Goal: Task Accomplishment & Management: Manage account settings

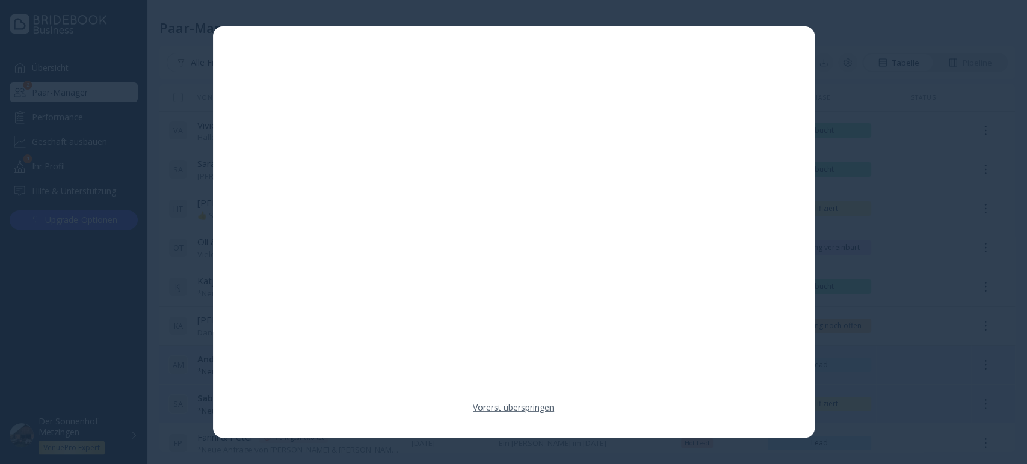
click at [496, 403] on link "Vorerst überspringen" at bounding box center [513, 408] width 81 height 12
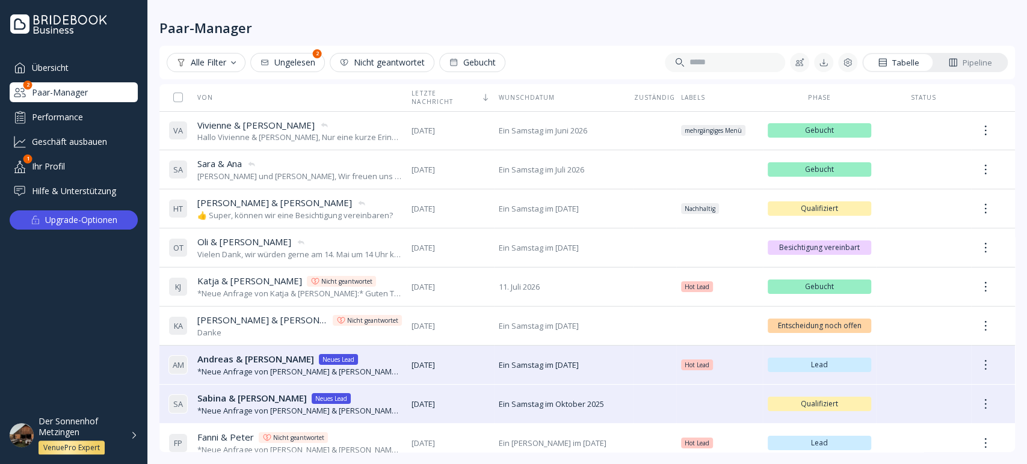
click at [968, 64] on div "Pipeline" at bounding box center [970, 62] width 44 height 11
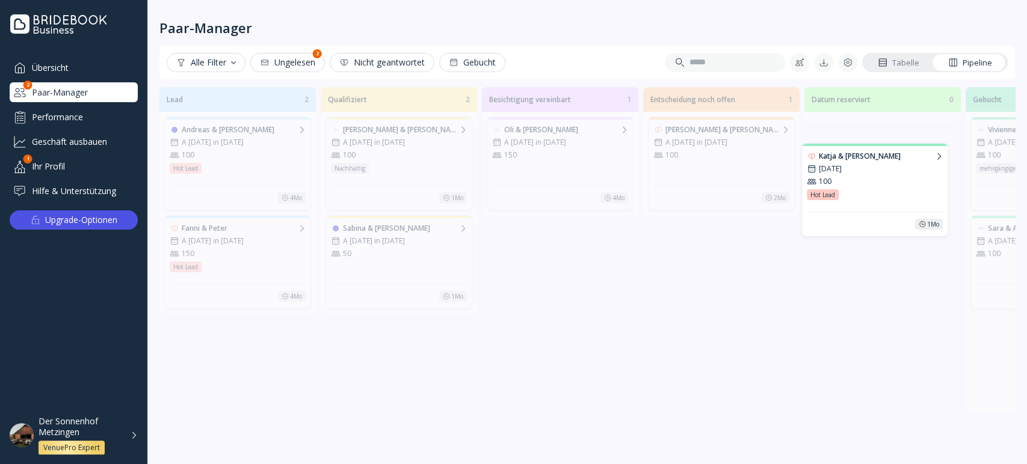
drag, startPoint x: 1008, startPoint y: 346, endPoint x: 835, endPoint y: 144, distance: 265.3
click at [835, 145] on div "Lead 2 [PERSON_NAME] & [PERSON_NAME] A [DATE] in [DATE] 100 Hot Lead Hot Lead H…" at bounding box center [586, 268] width 855 height 368
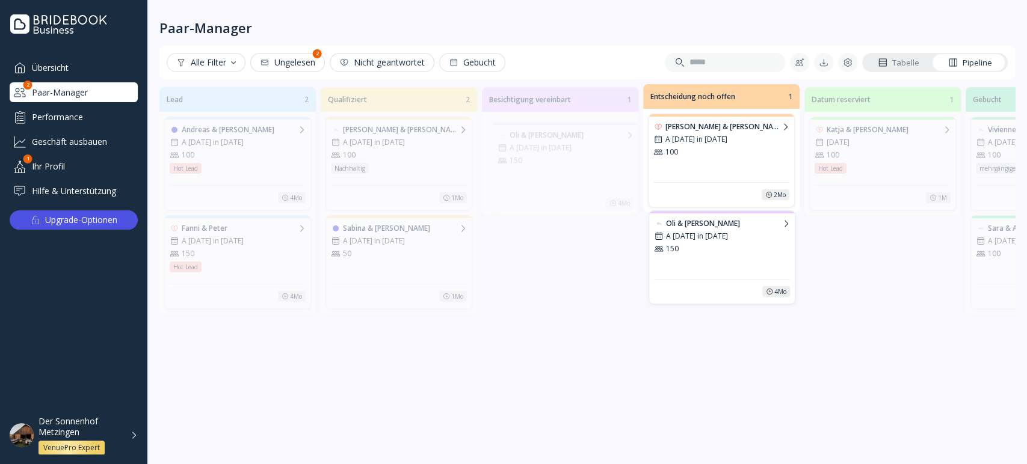
drag, startPoint x: 528, startPoint y: 172, endPoint x: 690, endPoint y: 266, distance: 187.3
click at [690, 266] on div "Lead 2 [PERSON_NAME] & [PERSON_NAME] A [DATE] in [DATE] 100 Hot Lead Hot Lead H…" at bounding box center [586, 268] width 855 height 368
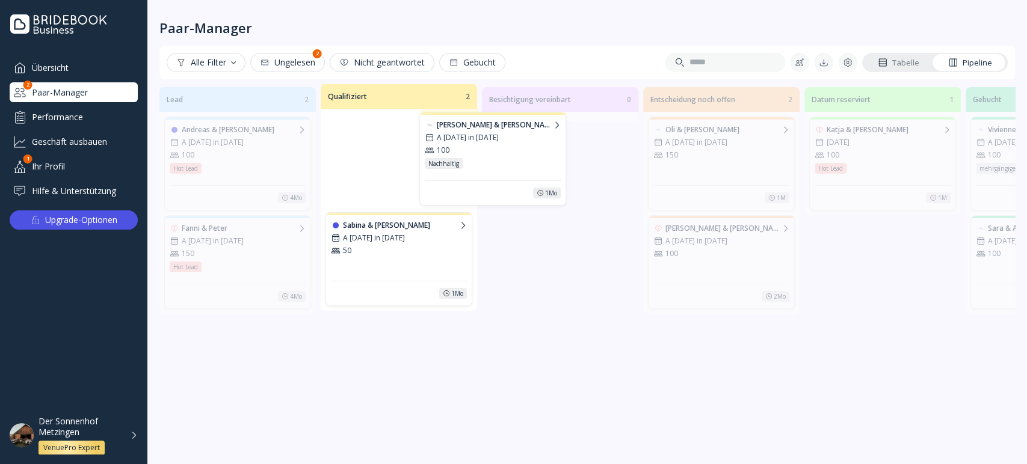
drag, startPoint x: 394, startPoint y: 170, endPoint x: 524, endPoint y: 162, distance: 130.7
click at [524, 162] on div "Lead 2 [PERSON_NAME] & [PERSON_NAME] A [DATE] in [DATE] 100 Hot Lead Hot Lead H…" at bounding box center [586, 268] width 855 height 368
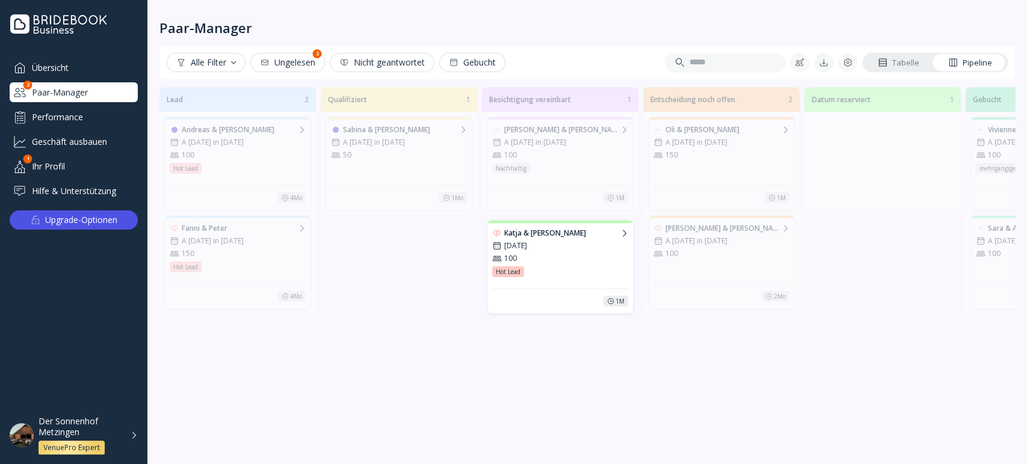
scroll to position [56, 0]
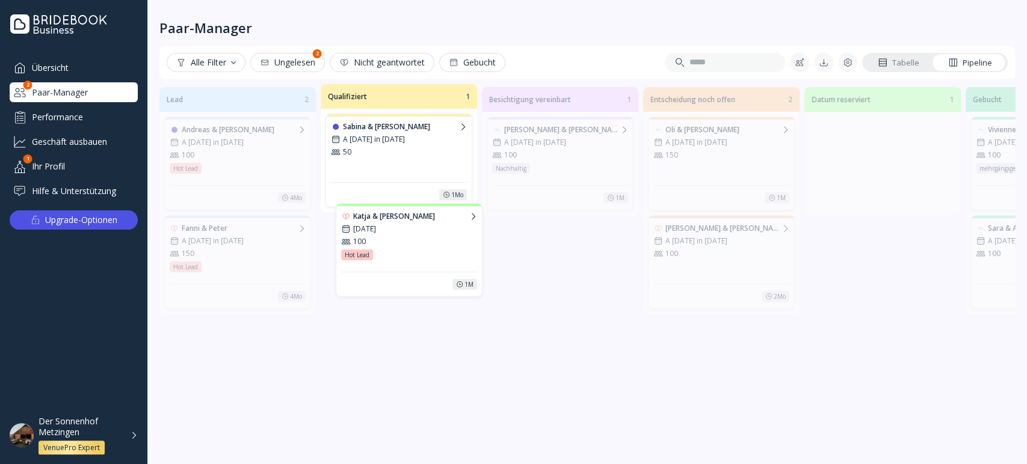
drag, startPoint x: 894, startPoint y: 157, endPoint x: 423, endPoint y: 244, distance: 478.8
click at [423, 244] on div "Lead 2 [PERSON_NAME] & [PERSON_NAME] A [DATE] in [DATE] 100 Hot Lead Hot Lead H…" at bounding box center [586, 268] width 855 height 368
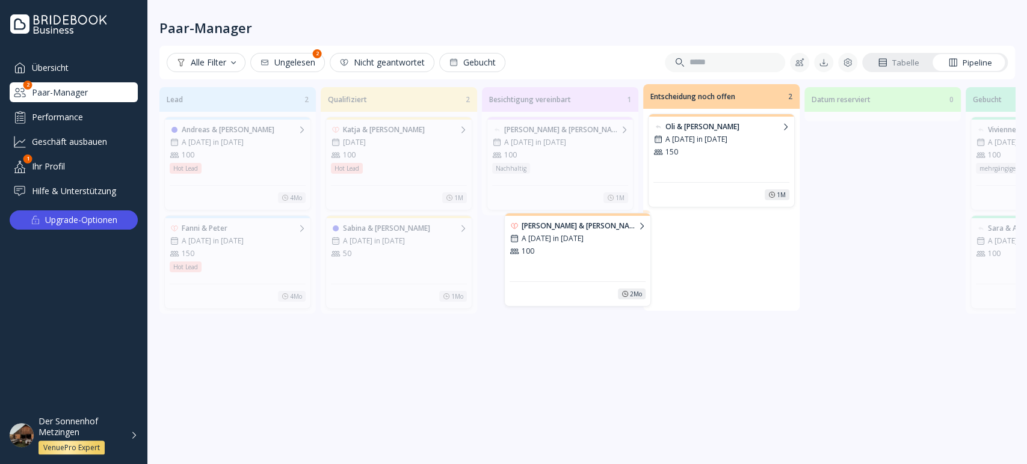
drag, startPoint x: 703, startPoint y: 268, endPoint x: 558, endPoint y: 265, distance: 144.4
click at [558, 265] on div "Lead 2 [PERSON_NAME] & [PERSON_NAME] A [DATE] in [DATE] 100 Hot Lead Hot Lead H…" at bounding box center [586, 268] width 855 height 368
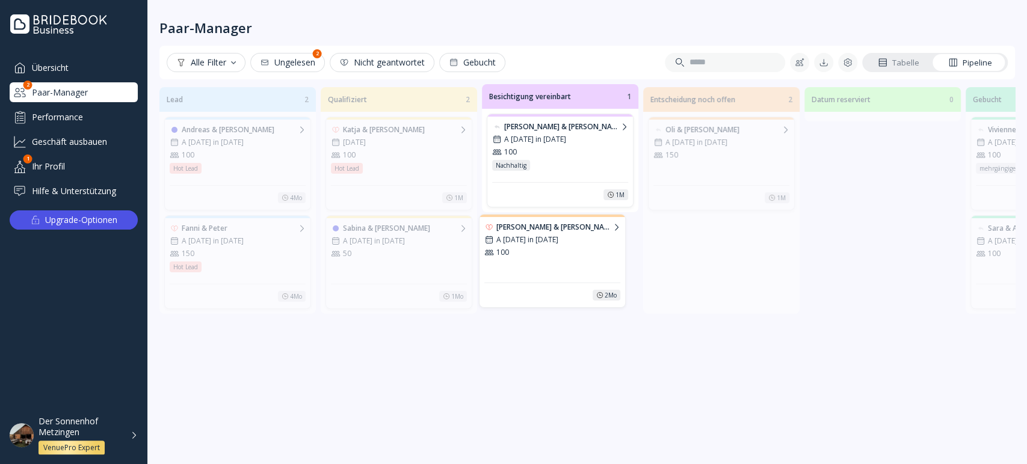
drag, startPoint x: 654, startPoint y: 256, endPoint x: 496, endPoint y: 255, distance: 158.2
click at [496, 255] on div "Lead 2 [PERSON_NAME] & [PERSON_NAME] A [DATE] in [DATE] 100 Hot Lead Hot Lead H…" at bounding box center [586, 268] width 855 height 368
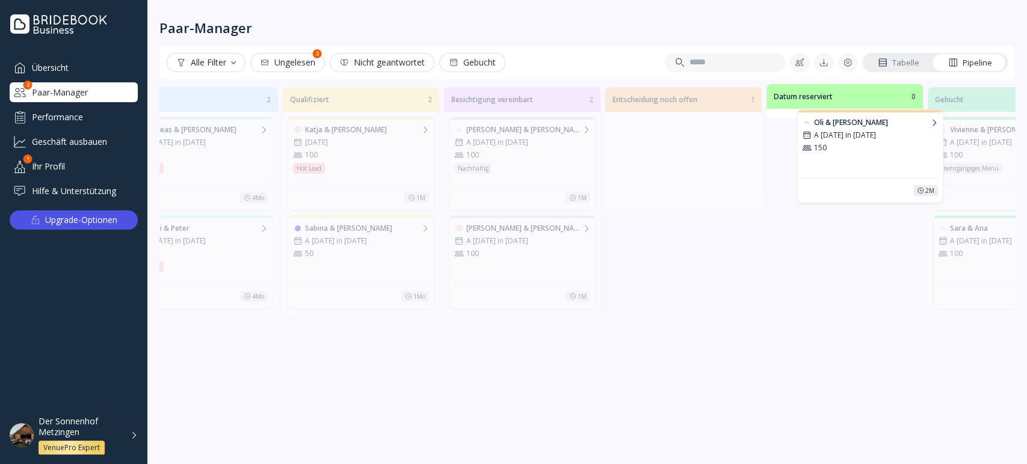
scroll to position [0, 40]
drag, startPoint x: 686, startPoint y: 165, endPoint x: 816, endPoint y: 159, distance: 130.7
click at [816, 159] on div "Lead 2 [PERSON_NAME] & [PERSON_NAME] A [DATE] in [DATE] 100 Hot Lead Hot Lead H…" at bounding box center [586, 268] width 855 height 368
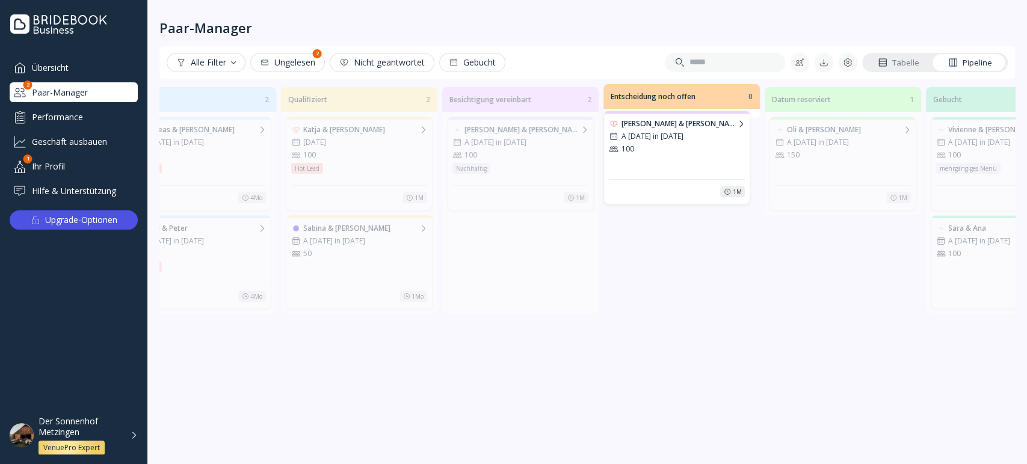
drag, startPoint x: 503, startPoint y: 257, endPoint x: 660, endPoint y: 153, distance: 188.7
click at [660, 153] on div "Lead 2 [PERSON_NAME] & [PERSON_NAME] A [DATE] in [DATE] 100 Hot Lead Hot Lead H…" at bounding box center [586, 268] width 855 height 368
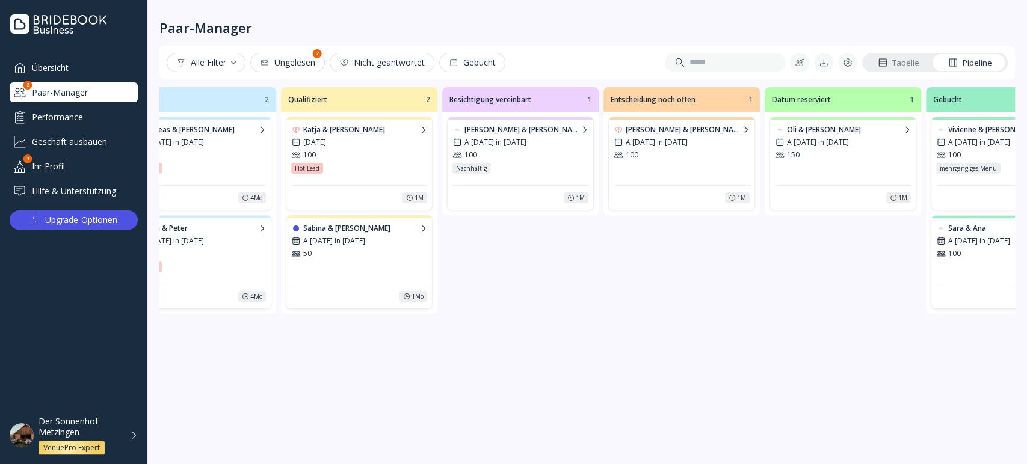
click at [63, 425] on div "Der Sonnenhof Metzingen" at bounding box center [80, 427] width 85 height 22
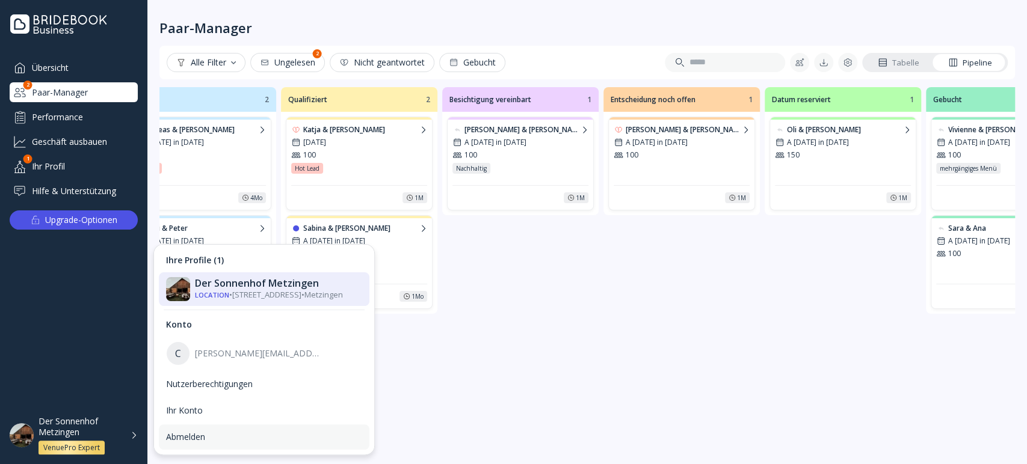
click at [188, 434] on div "Abmelden" at bounding box center [264, 437] width 196 height 11
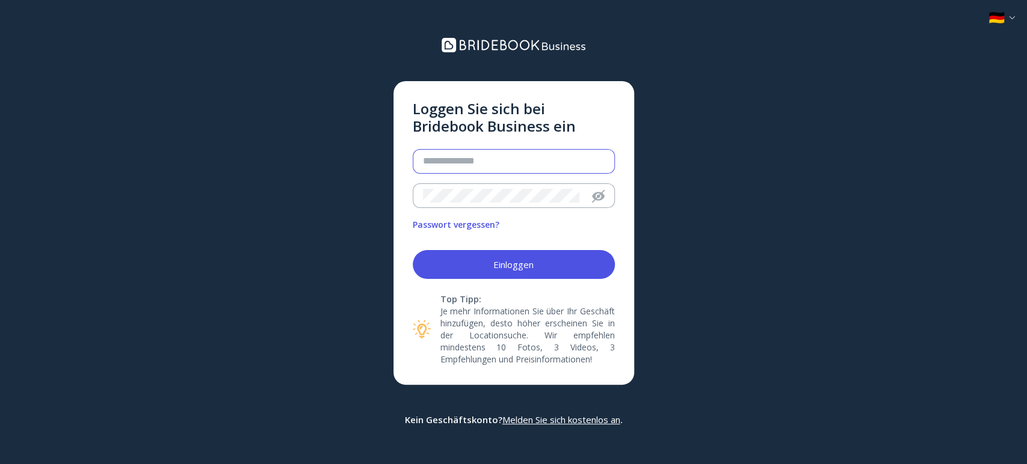
click at [427, 161] on input "email" at bounding box center [514, 162] width 182 height 14
paste input "**********"
type input "**********"
click at [429, 203] on div at bounding box center [496, 195] width 166 height 23
click at [401, 235] on div "**********" at bounding box center [513, 233] width 241 height 304
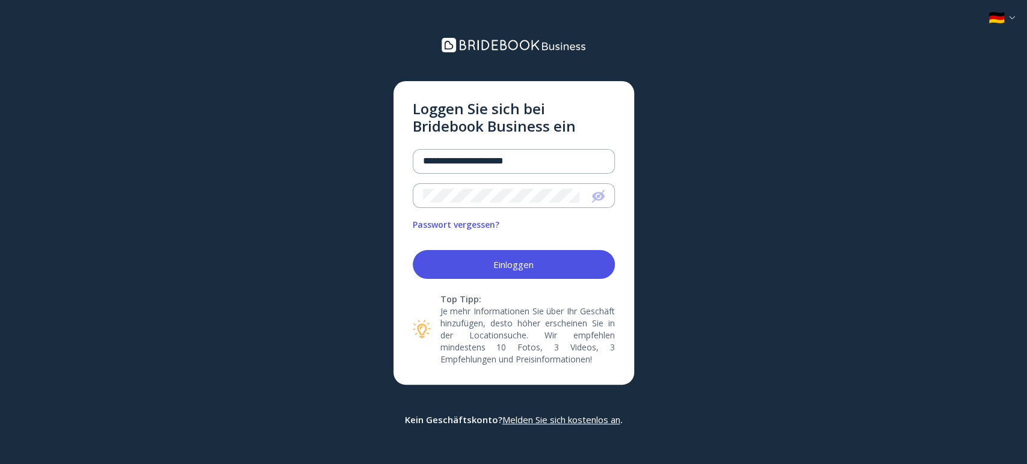
click at [472, 267] on button "Einloggen" at bounding box center [514, 264] width 202 height 29
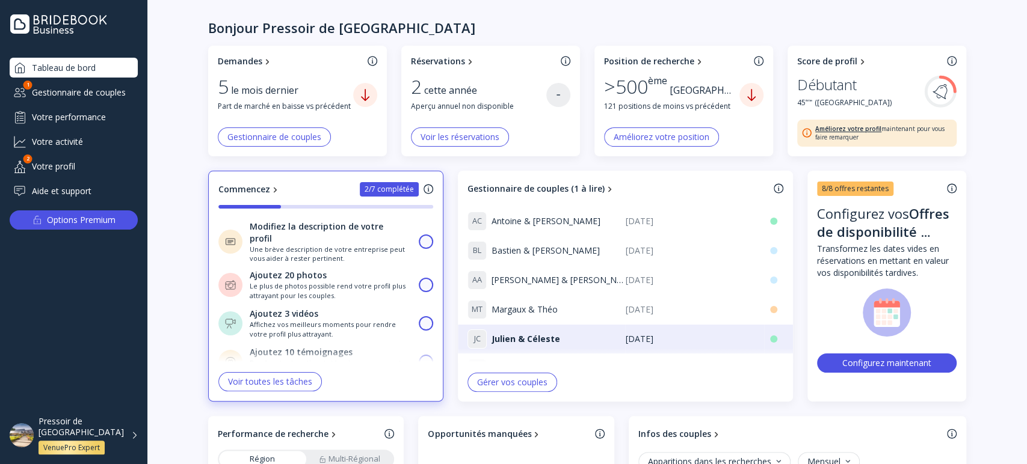
click at [527, 382] on div "Gérer vos couples" at bounding box center [512, 383] width 70 height 10
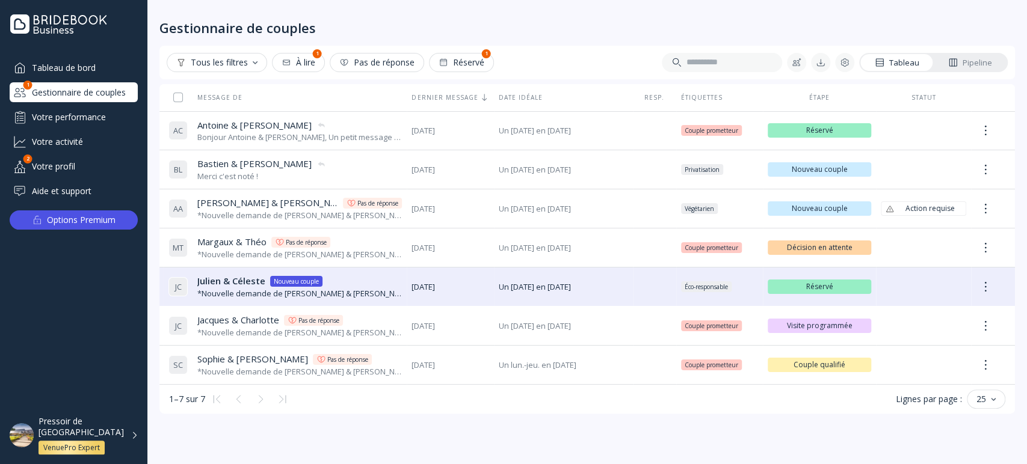
click at [974, 63] on div "Pipeline" at bounding box center [970, 62] width 44 height 11
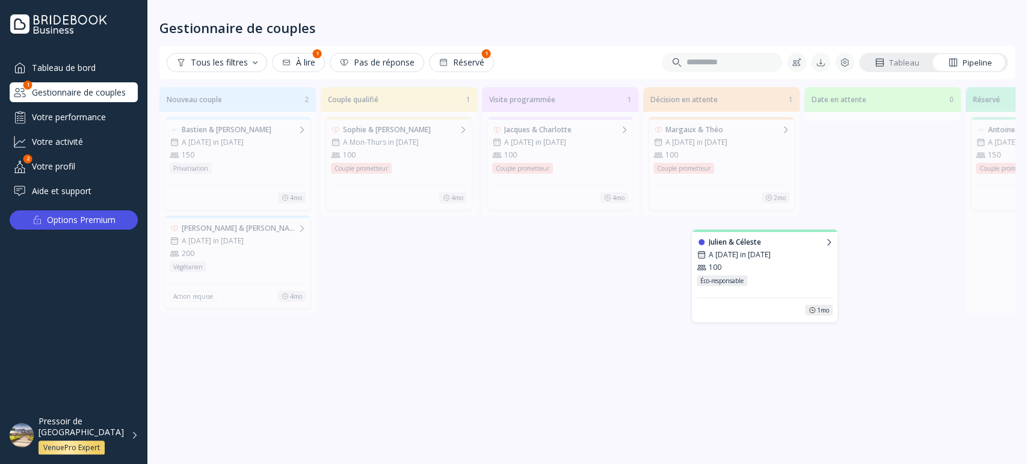
drag, startPoint x: 997, startPoint y: 233, endPoint x: 687, endPoint y: 243, distance: 310.5
click at [687, 244] on div "Nouveau couple 2 Bastien & [PERSON_NAME] A [DATE] in [DATE] 150 Privatisation P…" at bounding box center [586, 268] width 855 height 368
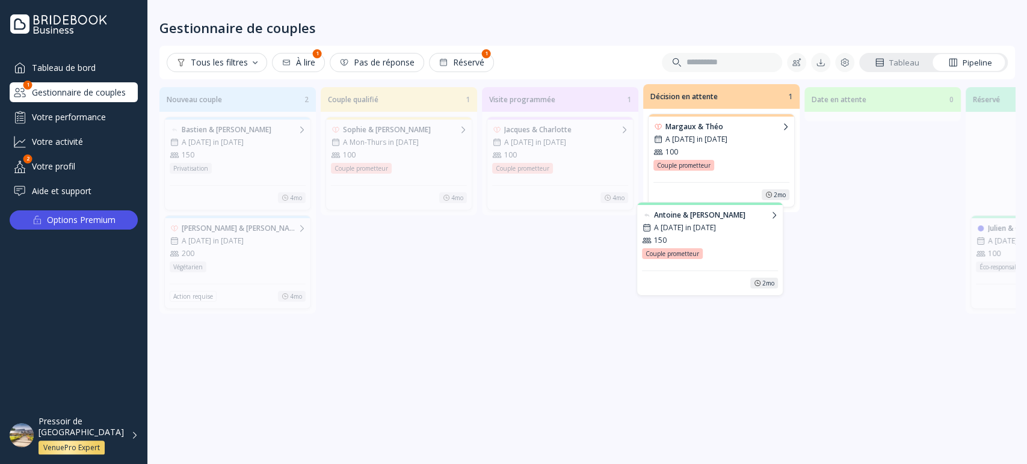
drag, startPoint x: 1000, startPoint y: 146, endPoint x: 666, endPoint y: 238, distance: 346.8
click at [666, 238] on div "Nouveau couple 2 Bastien & [PERSON_NAME] A [DATE] in [DATE] 150 Privatisation P…" at bounding box center [586, 268] width 855 height 368
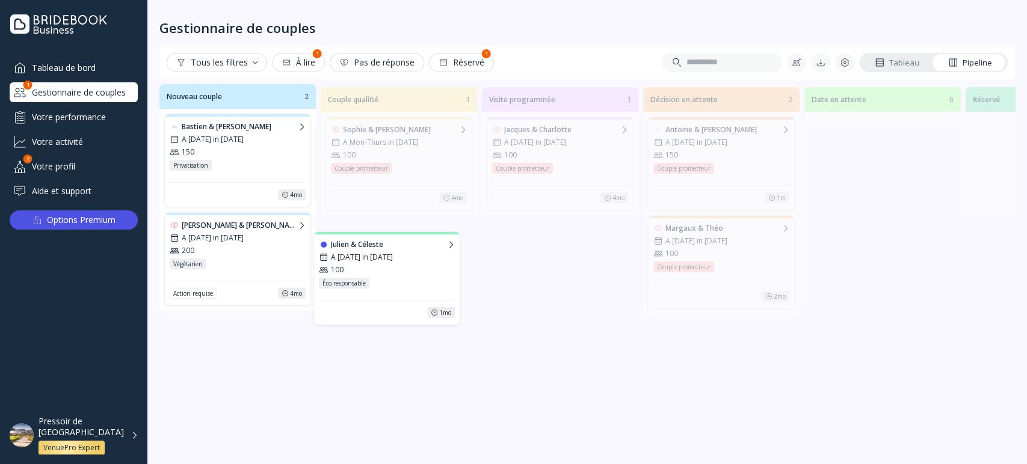
scroll to position [109, 0]
drag, startPoint x: 997, startPoint y: 142, endPoint x: 339, endPoint y: 257, distance: 667.4
click at [339, 257] on div "Nouveau couple 2 Bastien & [PERSON_NAME] A [DATE] in [DATE] 150 Privatisation P…" at bounding box center [586, 268] width 855 height 368
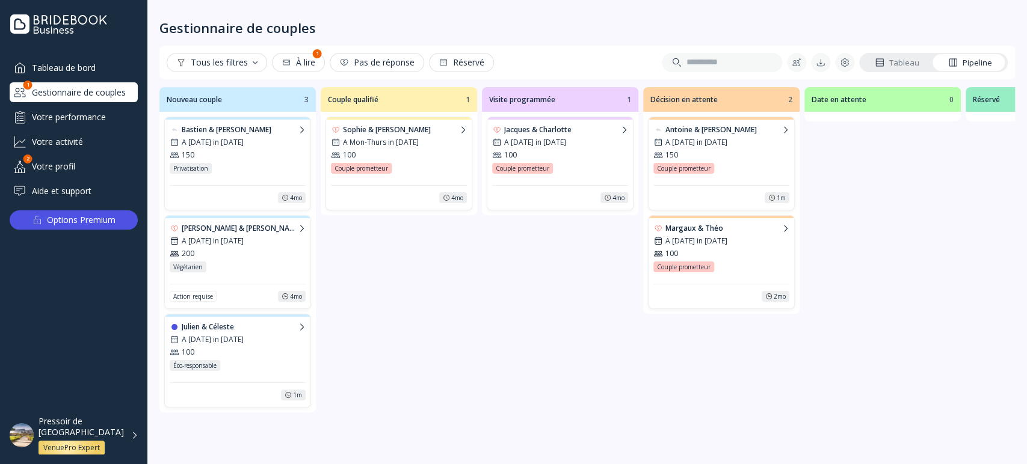
click at [837, 25] on div "Gestionnaire de couples" at bounding box center [586, 18] width 855 height 36
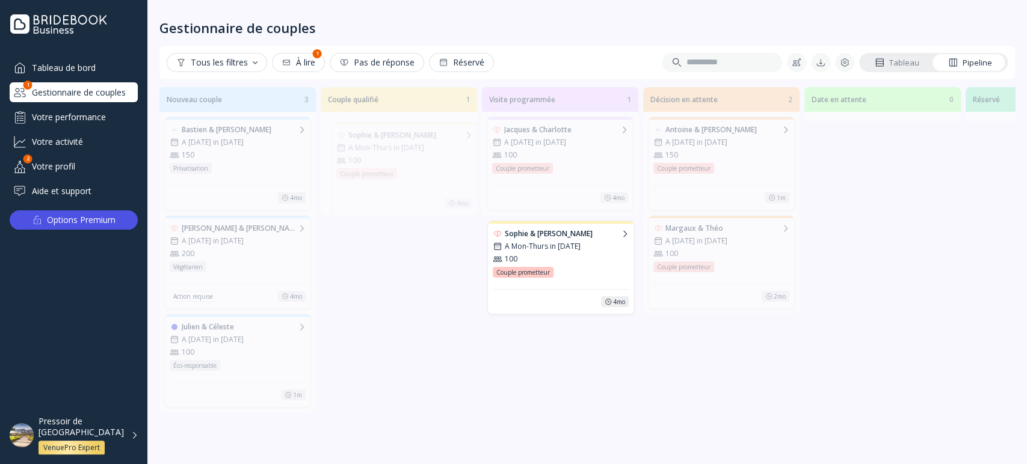
drag, startPoint x: 395, startPoint y: 137, endPoint x: 558, endPoint y: 241, distance: 192.9
click at [558, 241] on div "Nouveau couple 3 Bastien & [PERSON_NAME] A [DATE] in [DATE] 150 Privatisation P…" at bounding box center [586, 268] width 855 height 368
drag, startPoint x: 392, startPoint y: 150, endPoint x: 559, endPoint y: 252, distance: 196.5
click at [559, 252] on div "Nouveau couple 3 Bastien & [PERSON_NAME] A [DATE] in [DATE] 150 Privatisation P…" at bounding box center [586, 268] width 855 height 368
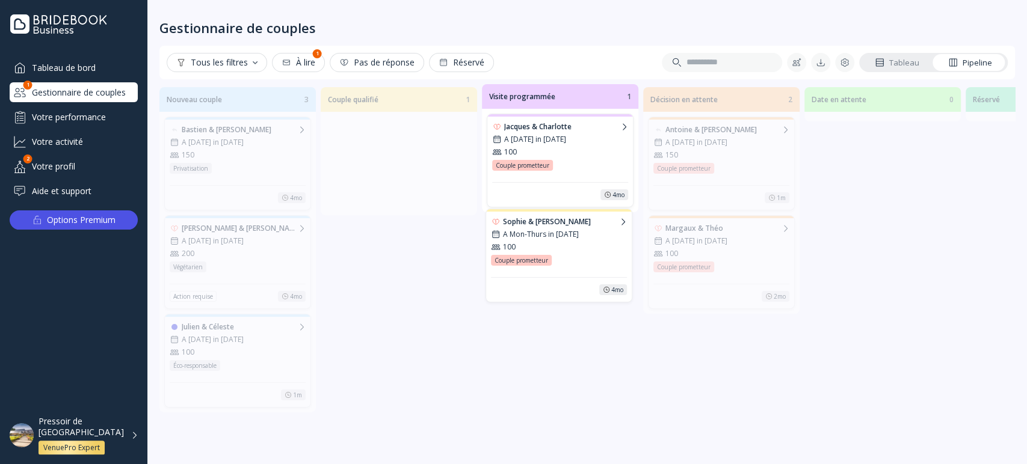
drag, startPoint x: 387, startPoint y: 182, endPoint x: 550, endPoint y: 272, distance: 186.6
click at [550, 272] on div "Nouveau couple 3 Bastien & [PERSON_NAME] A [DATE] in [DATE] 150 Privatisation P…" at bounding box center [586, 268] width 855 height 368
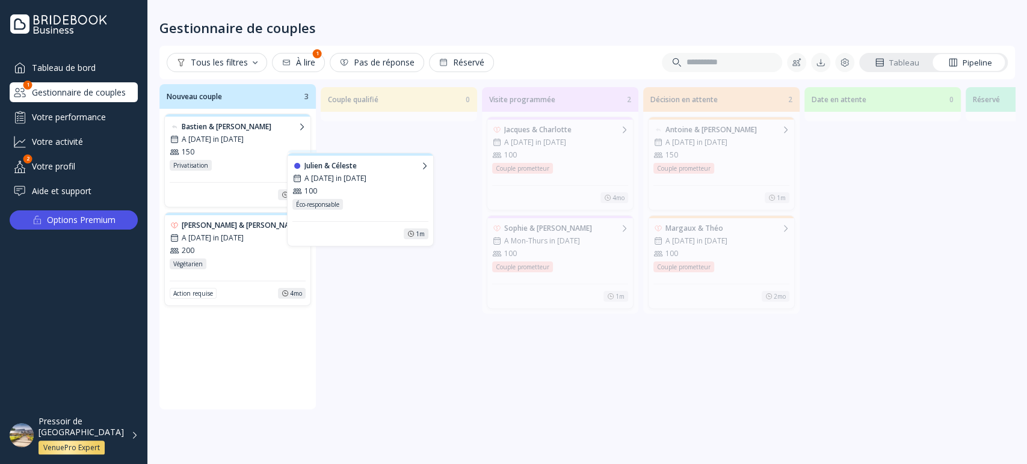
drag, startPoint x: 236, startPoint y: 345, endPoint x: 395, endPoint y: 148, distance: 253.6
click at [391, 150] on div "Nouveau couple 3 Bastien & [PERSON_NAME] A [DATE] in [DATE] 150 Privatisation P…" at bounding box center [586, 268] width 855 height 368
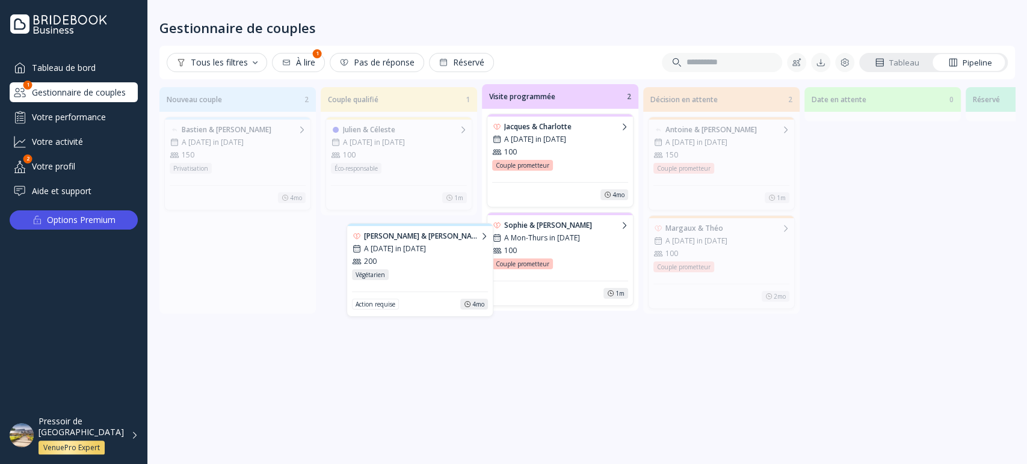
scroll to position [0, 19]
drag, startPoint x: 208, startPoint y: 256, endPoint x: 402, endPoint y: 261, distance: 193.7
click at [402, 261] on div "Nouveau couple 2 Bastien & [PERSON_NAME] A [DATE] in [DATE] 150 Privatisation P…" at bounding box center [586, 268] width 855 height 368
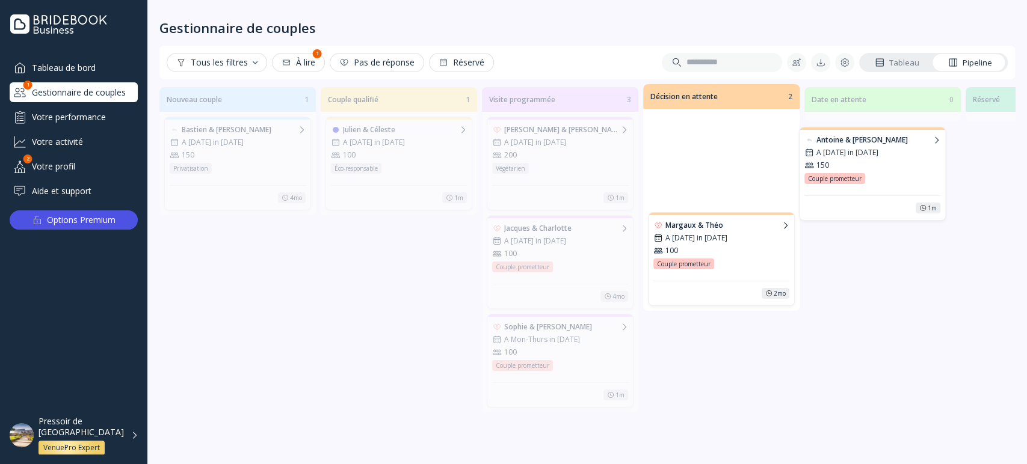
scroll to position [0, 57]
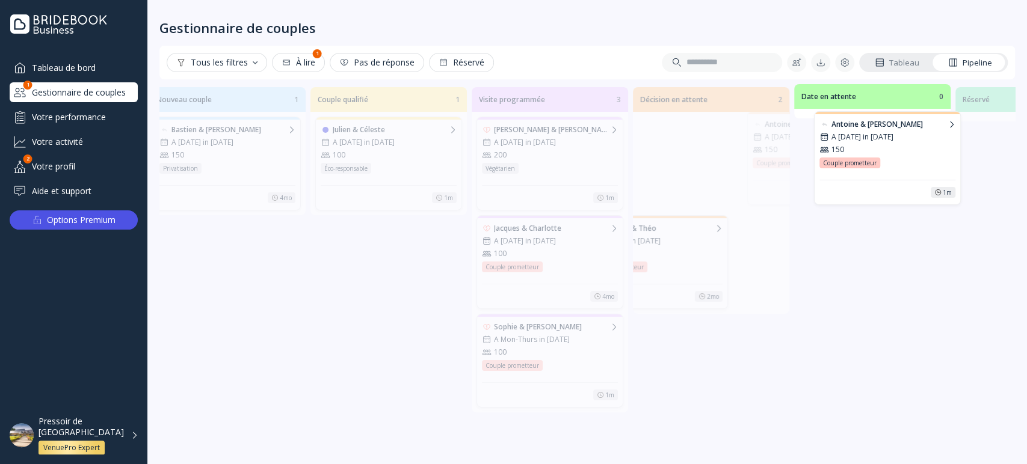
drag, startPoint x: 685, startPoint y: 140, endPoint x: 851, endPoint y: 135, distance: 166.1
click at [851, 135] on div "Nouveau couple 1 Bastien & Léonie A [DATE] in [DATE] 150 Privatisation Privatis…" at bounding box center [586, 268] width 855 height 368
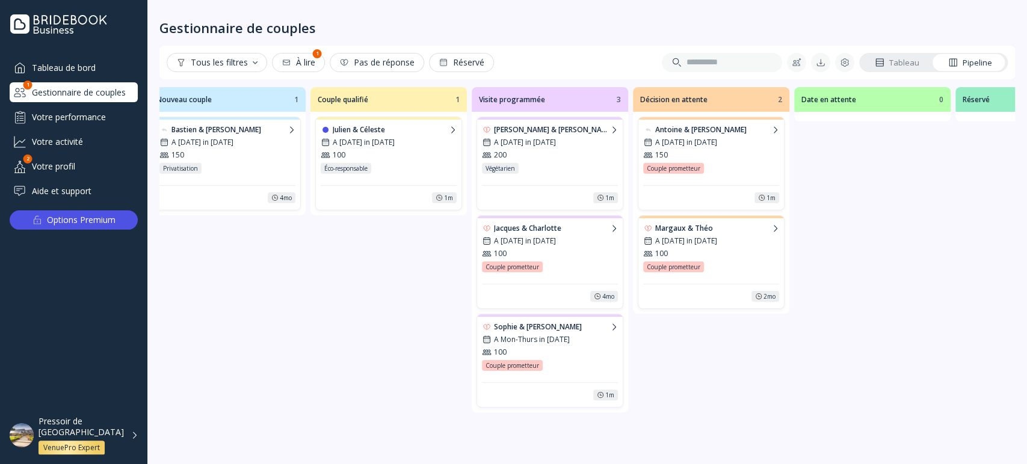
scroll to position [0, 0]
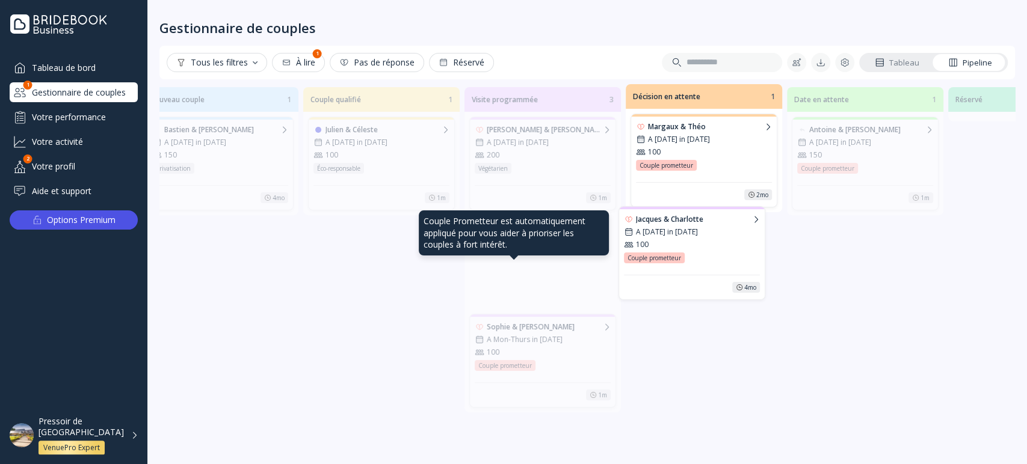
drag, startPoint x: 506, startPoint y: 263, endPoint x: 656, endPoint y: 253, distance: 150.7
click at [656, 253] on div "Nouveau couple 1 Bastien & Léonie A [DATE] in [DATE] 150 Privatisation Privatis…" at bounding box center [586, 268] width 855 height 368
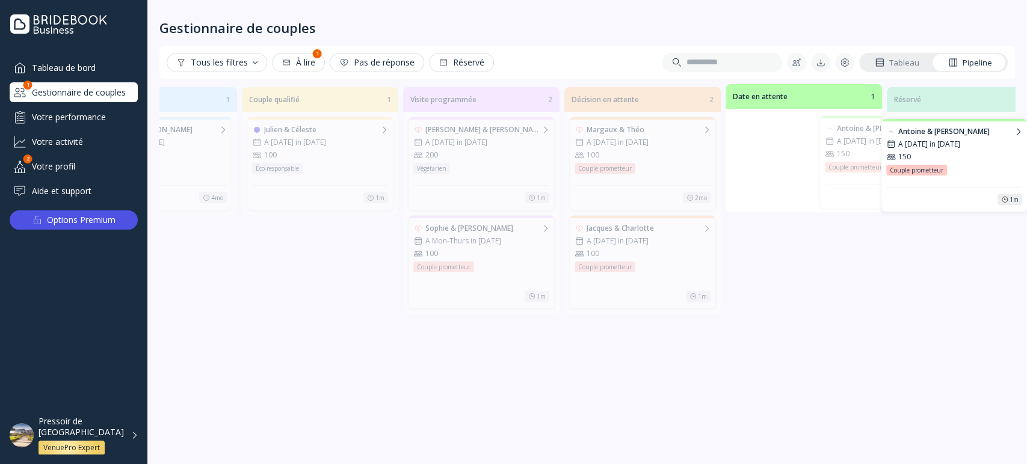
drag, startPoint x: 834, startPoint y: 147, endPoint x: 919, endPoint y: 147, distance: 84.8
click at [924, 148] on div "Nouveau couple 1 Bastien & [PERSON_NAME] A [DATE] in [DATE] 150 Privatisation P…" at bounding box center [586, 268] width 855 height 368
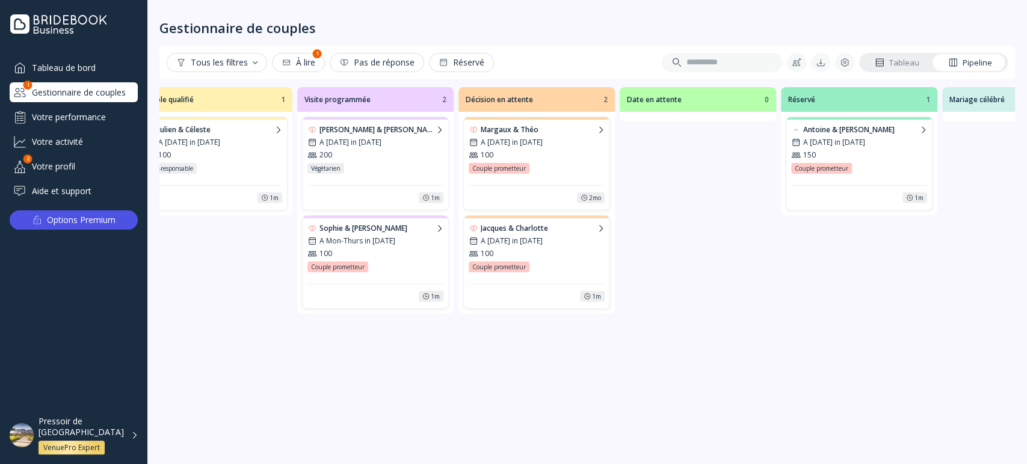
scroll to position [0, 186]
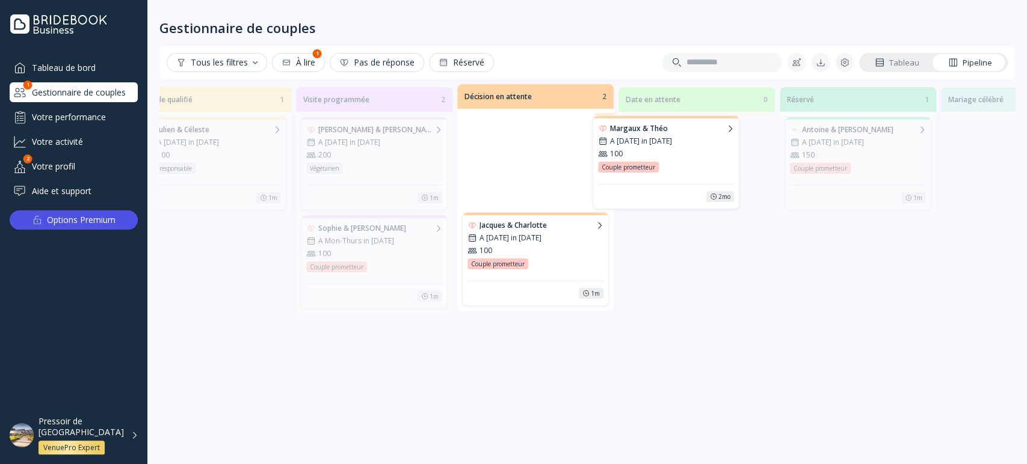
drag, startPoint x: 530, startPoint y: 158, endPoint x: 664, endPoint y: 158, distance: 133.5
click at [660, 157] on div "Nouveau couple 1 Bastien & [PERSON_NAME] A [DATE] in [DATE] 150 Privatisation P…" at bounding box center [586, 268] width 855 height 368
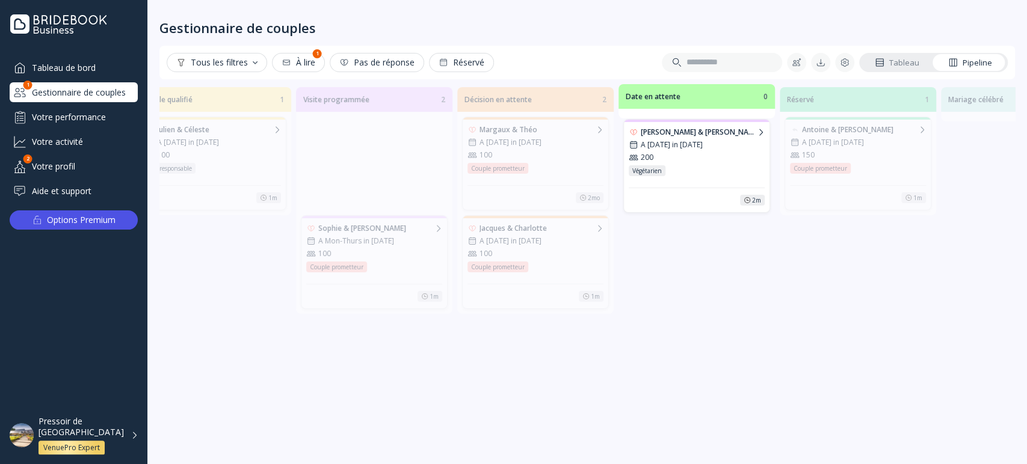
scroll to position [0, 315]
drag, startPoint x: 363, startPoint y: 144, endPoint x: 687, endPoint y: 146, distance: 323.6
click at [687, 146] on div "Nouveau couple 1 Bastien & [PERSON_NAME] A [DATE] in [DATE] 150 Privatisation P…" at bounding box center [586, 268] width 855 height 368
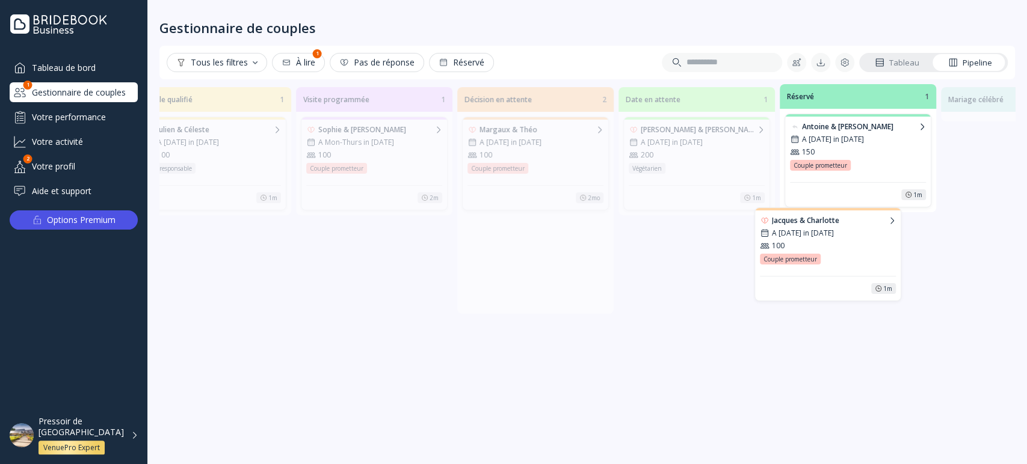
drag, startPoint x: 524, startPoint y: 244, endPoint x: 817, endPoint y: 236, distance: 293.0
click at [817, 236] on div "Nouveau couple 1 Bastien & [PERSON_NAME] A [DATE] in [DATE] 150 Privatisation P…" at bounding box center [586, 268] width 855 height 368
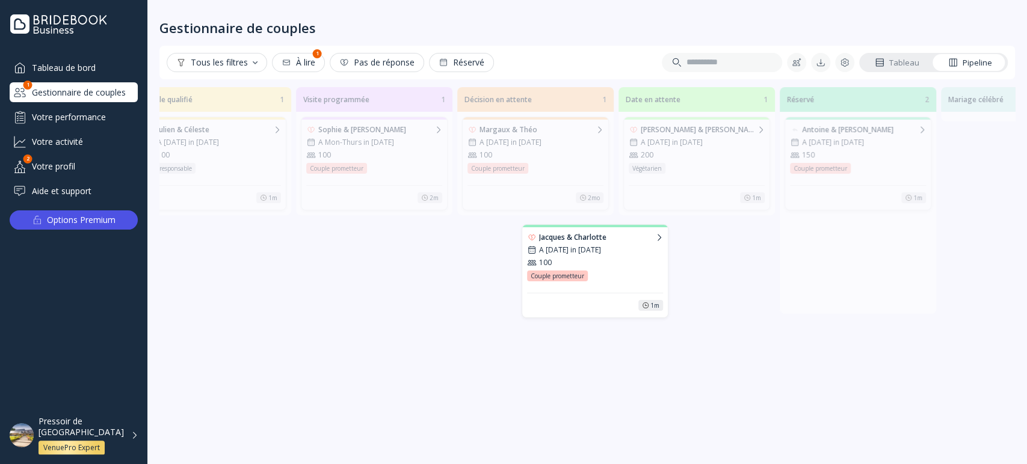
drag, startPoint x: 855, startPoint y: 239, endPoint x: 565, endPoint y: 244, distance: 289.9
click at [565, 244] on div "Nouveau couple 1 Bastien & [PERSON_NAME] A [DATE] in [DATE] 150 Privatisation P…" at bounding box center [586, 268] width 855 height 368
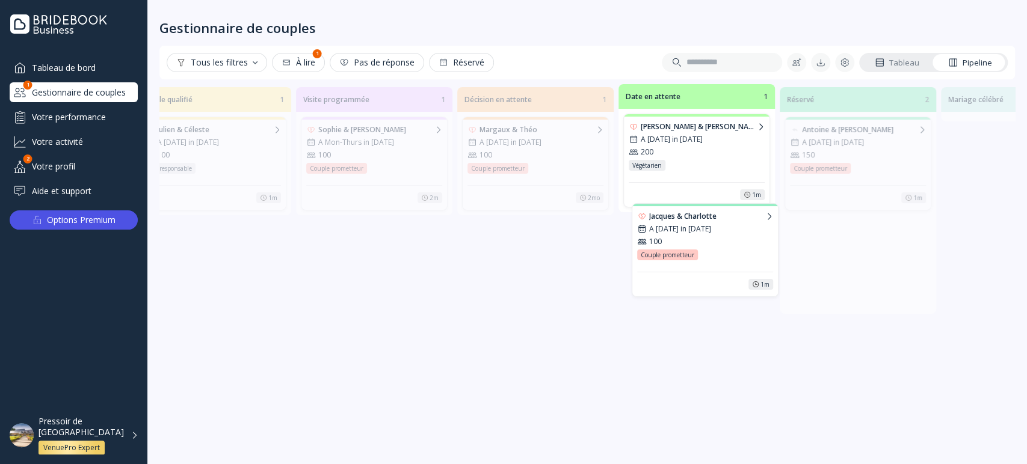
drag, startPoint x: 842, startPoint y: 244, endPoint x: 689, endPoint y: 232, distance: 153.8
click at [689, 232] on div "Nouveau couple 1 Bastien & [PERSON_NAME] A [DATE] in [DATE] 150 Privatisation P…" at bounding box center [586, 268] width 855 height 368
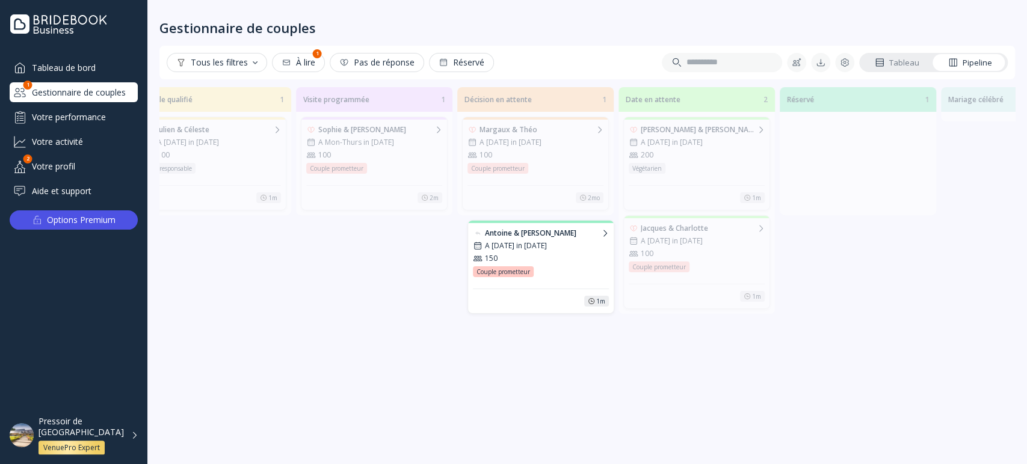
scroll to position [94, 0]
drag, startPoint x: 838, startPoint y: 134, endPoint x: 517, endPoint y: 234, distance: 336.3
click at [517, 234] on div "Nouveau couple 1 Bastien & [PERSON_NAME] A [DATE] in [DATE] 150 Privatisation P…" at bounding box center [586, 268] width 855 height 368
